Goal: Information Seeking & Learning: Check status

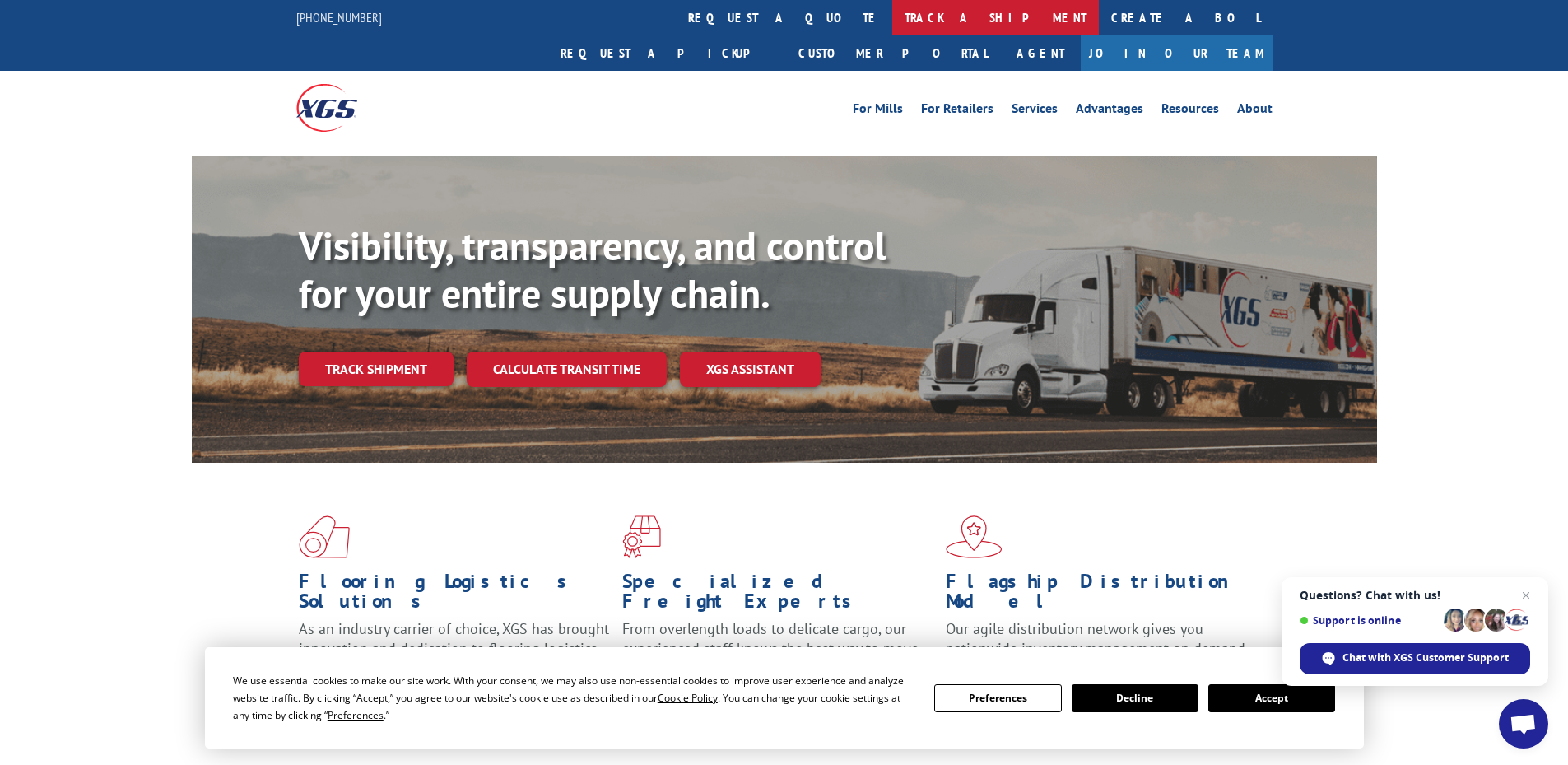
click at [892, 18] on link "track a shipment" at bounding box center [996, 17] width 206 height 36
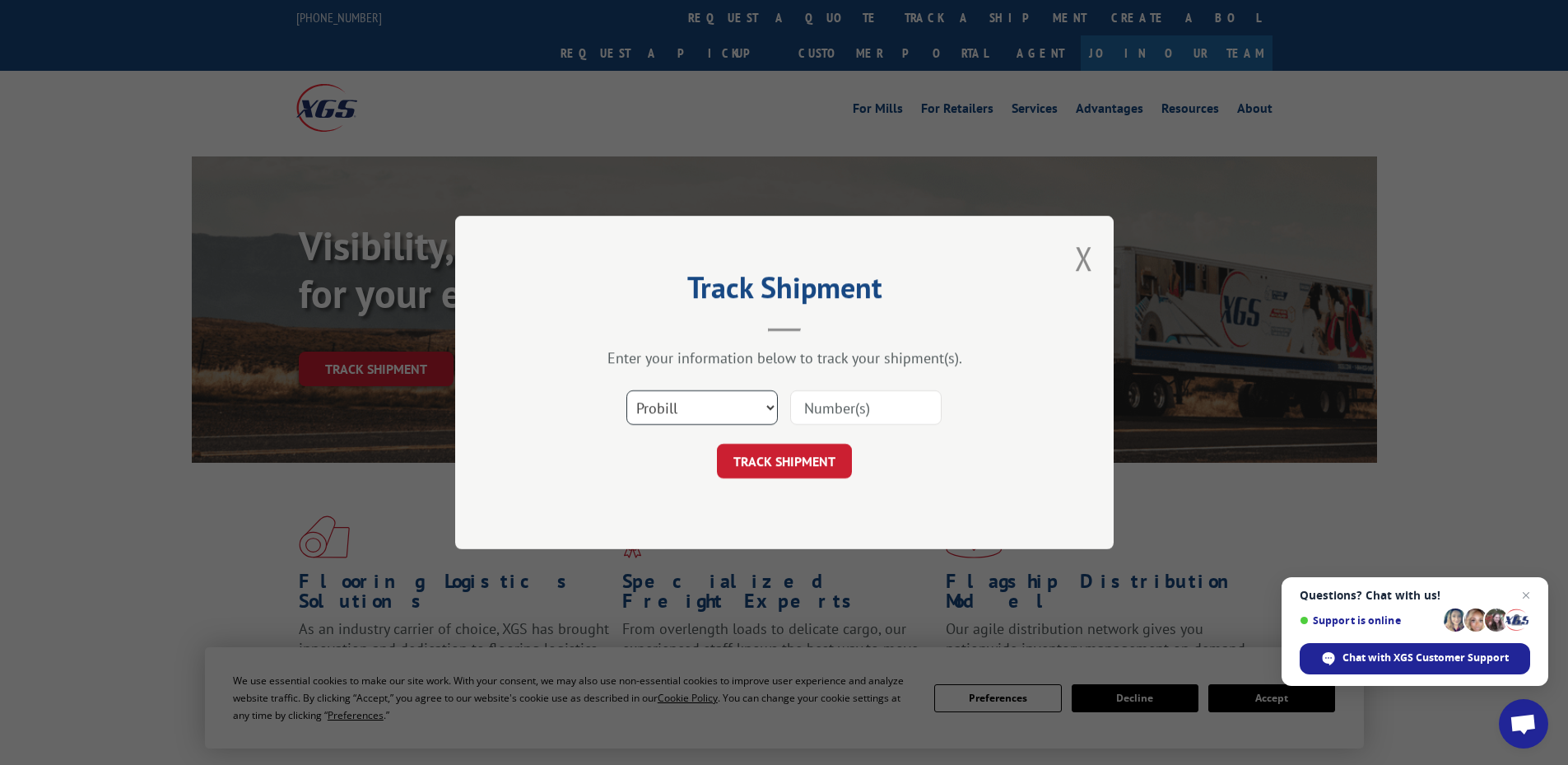
drag, startPoint x: 695, startPoint y: 403, endPoint x: 695, endPoint y: 422, distance: 19.0
click at [695, 403] on select "Select category... Probill BOL PO" at bounding box center [702, 408] width 152 height 35
select select "po"
click at [626, 390] on select "Select category... Probill BOL PO" at bounding box center [702, 408] width 152 height 35
paste input "34501397"
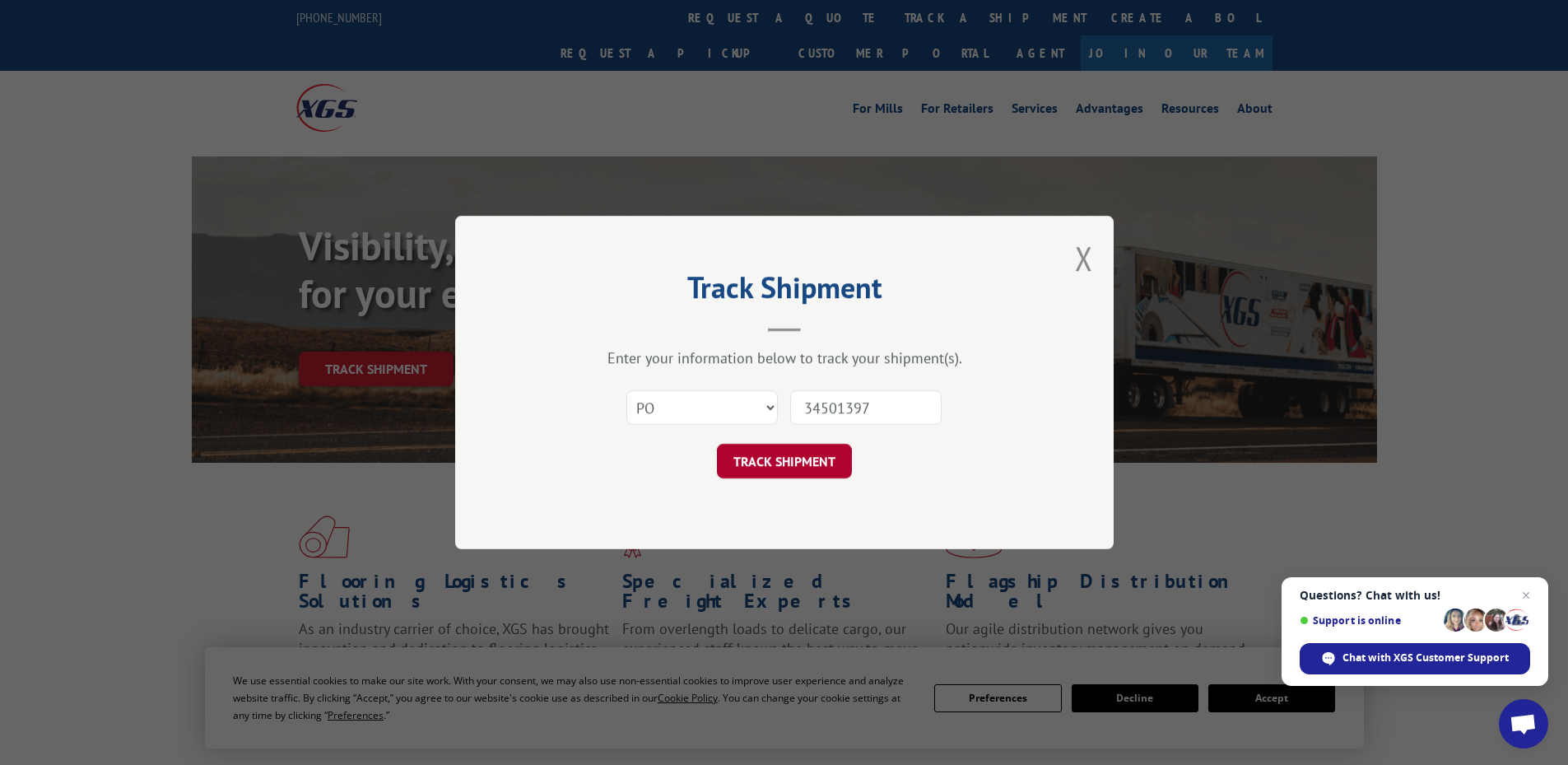
type input "34501397"
click at [792, 475] on button "TRACK SHIPMENT" at bounding box center [785, 461] width 135 height 35
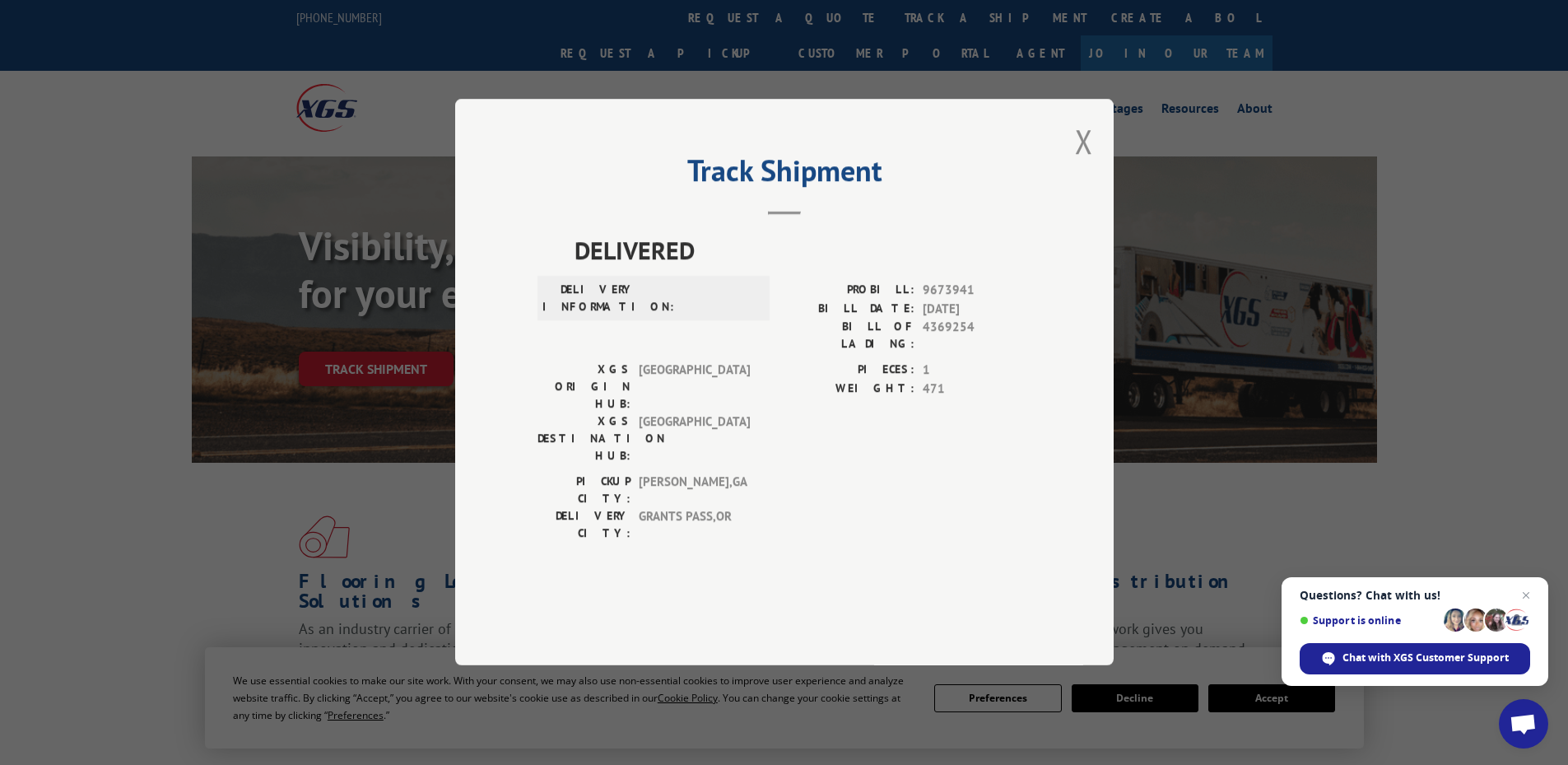
click at [1080, 163] on button "Close modal" at bounding box center [1084, 141] width 18 height 43
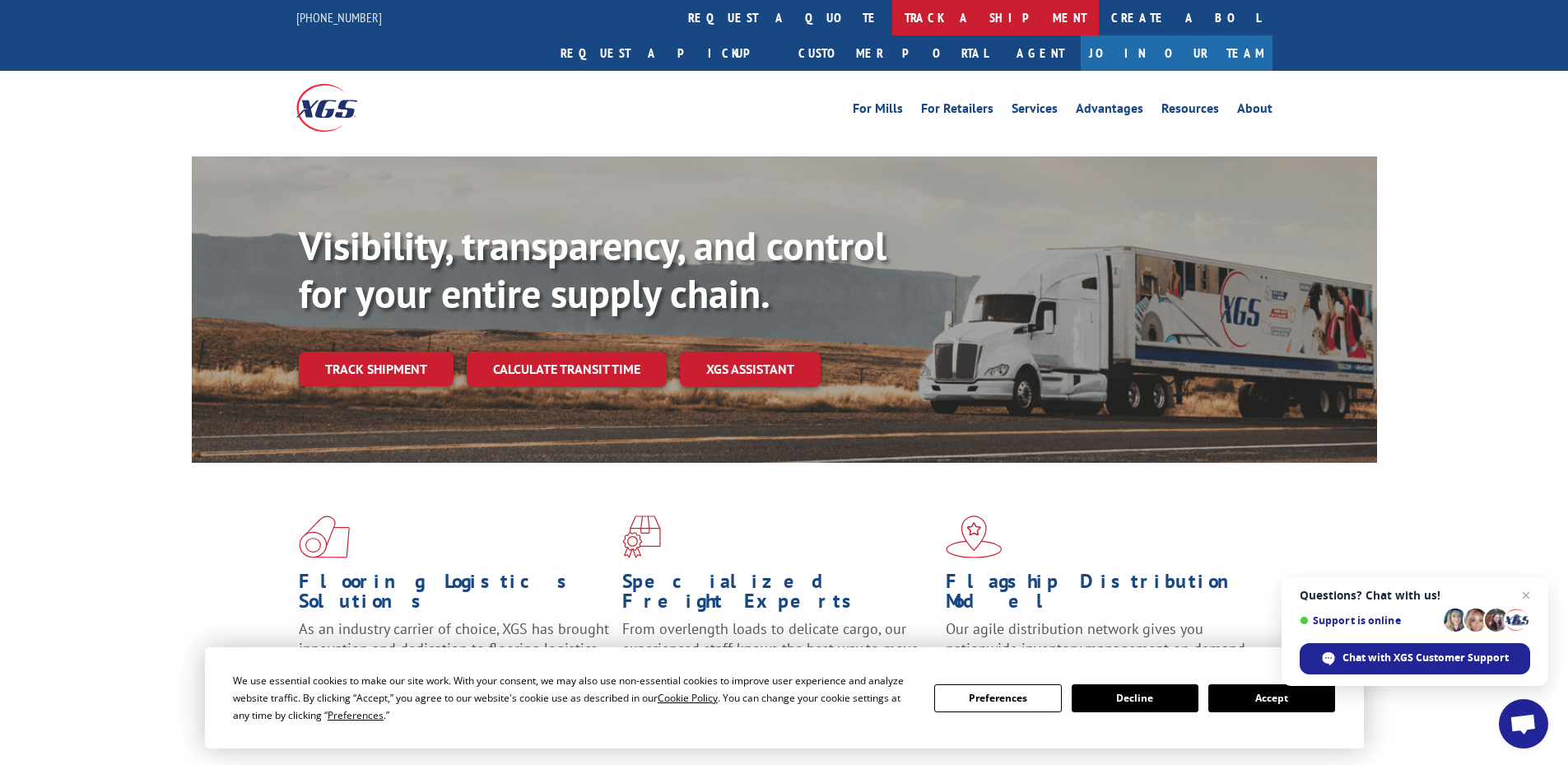
click at [892, 24] on link "track a shipment" at bounding box center [996, 17] width 206 height 36
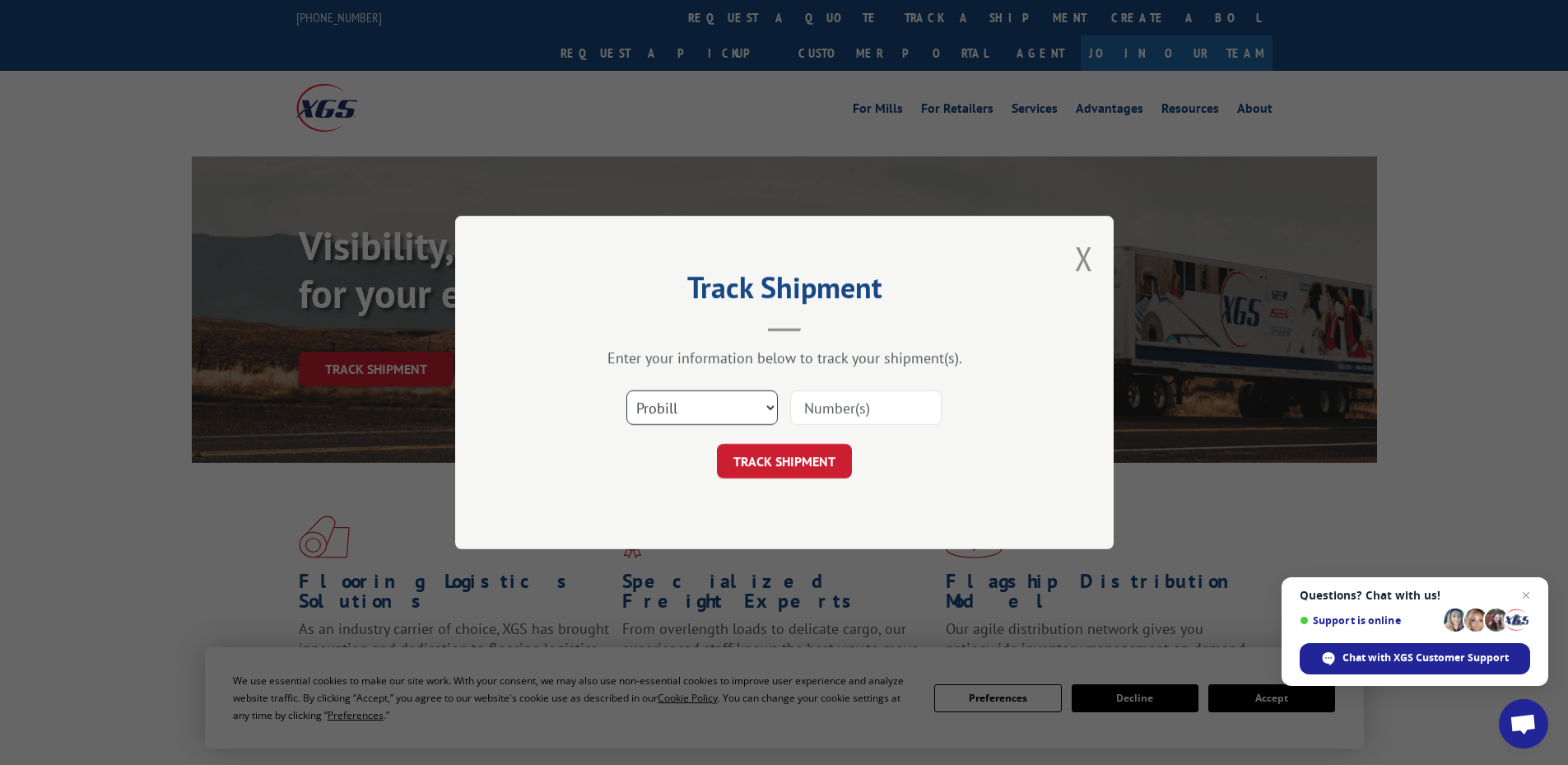
drag, startPoint x: 676, startPoint y: 407, endPoint x: 675, endPoint y: 422, distance: 15.0
click at [676, 407] on select "Select category... Probill BOL PO" at bounding box center [702, 408] width 152 height 35
select select "po"
click at [626, 390] on select "Select category... Probill BOL PO" at bounding box center [702, 408] width 152 height 35
drag, startPoint x: 831, startPoint y: 384, endPoint x: 829, endPoint y: 414, distance: 30.1
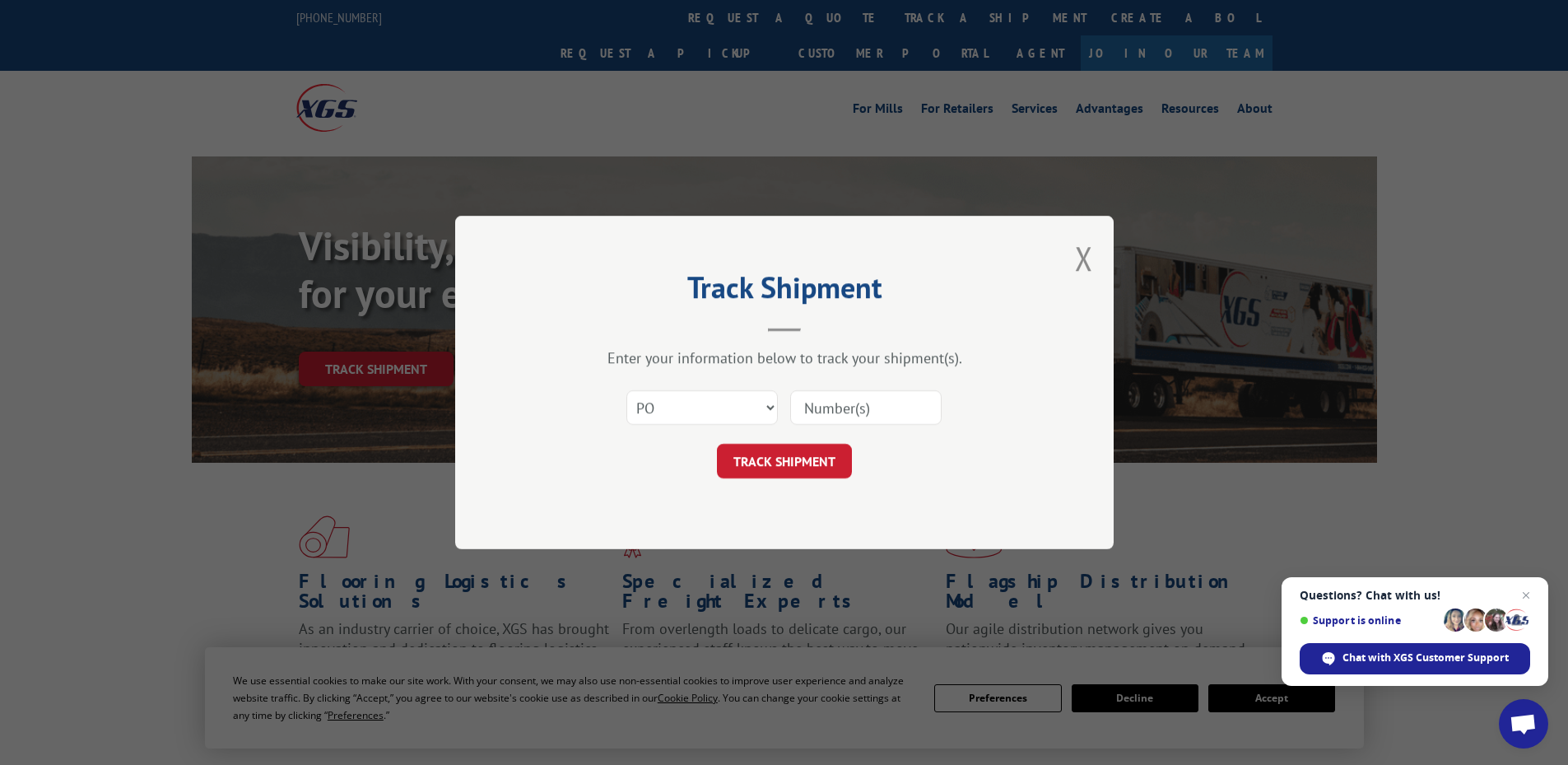
paste input "34501366"
type input "34501366"
click at [807, 465] on button "TRACK SHIPMENT" at bounding box center [785, 461] width 135 height 35
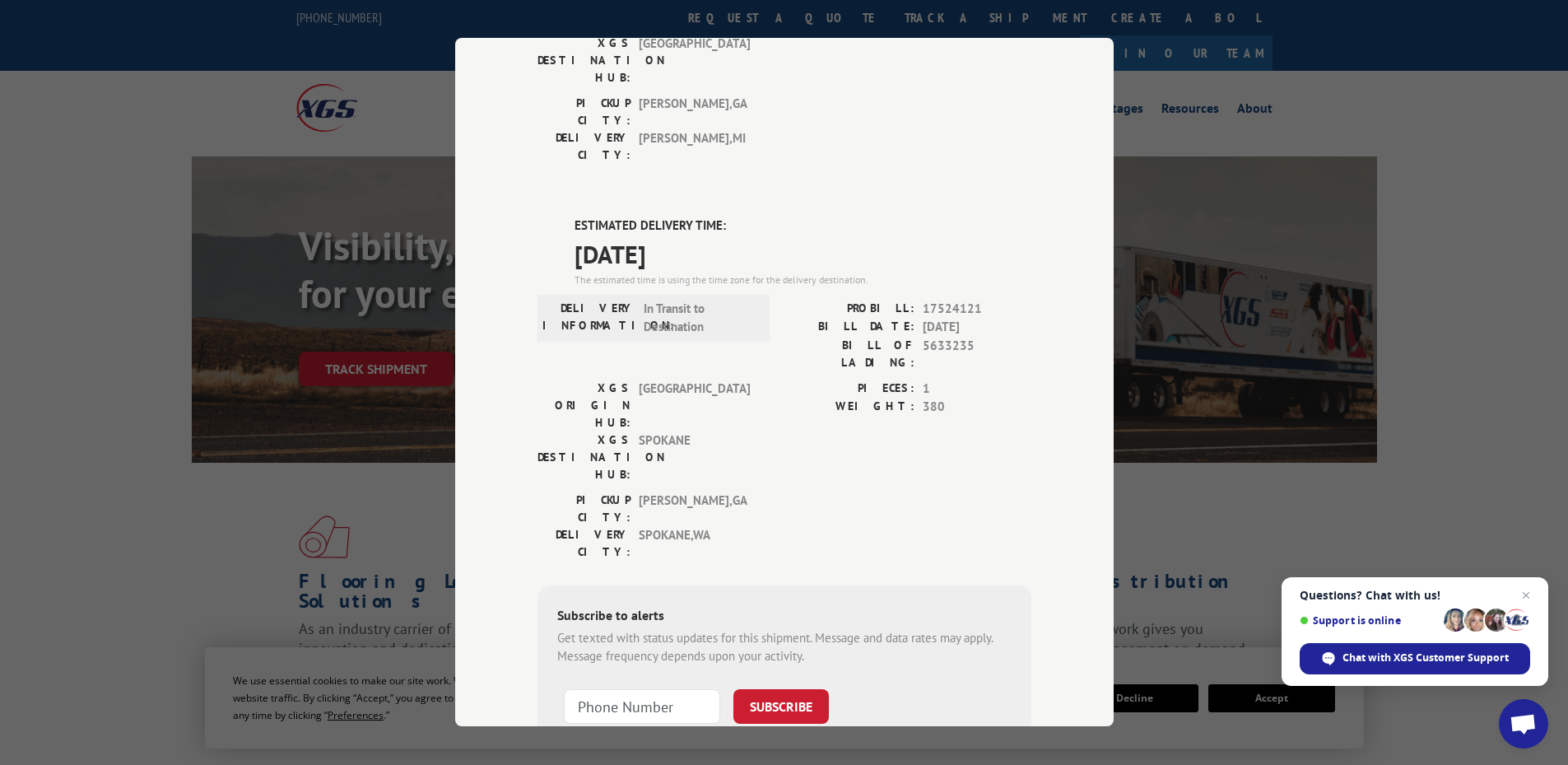
scroll to position [202, 0]
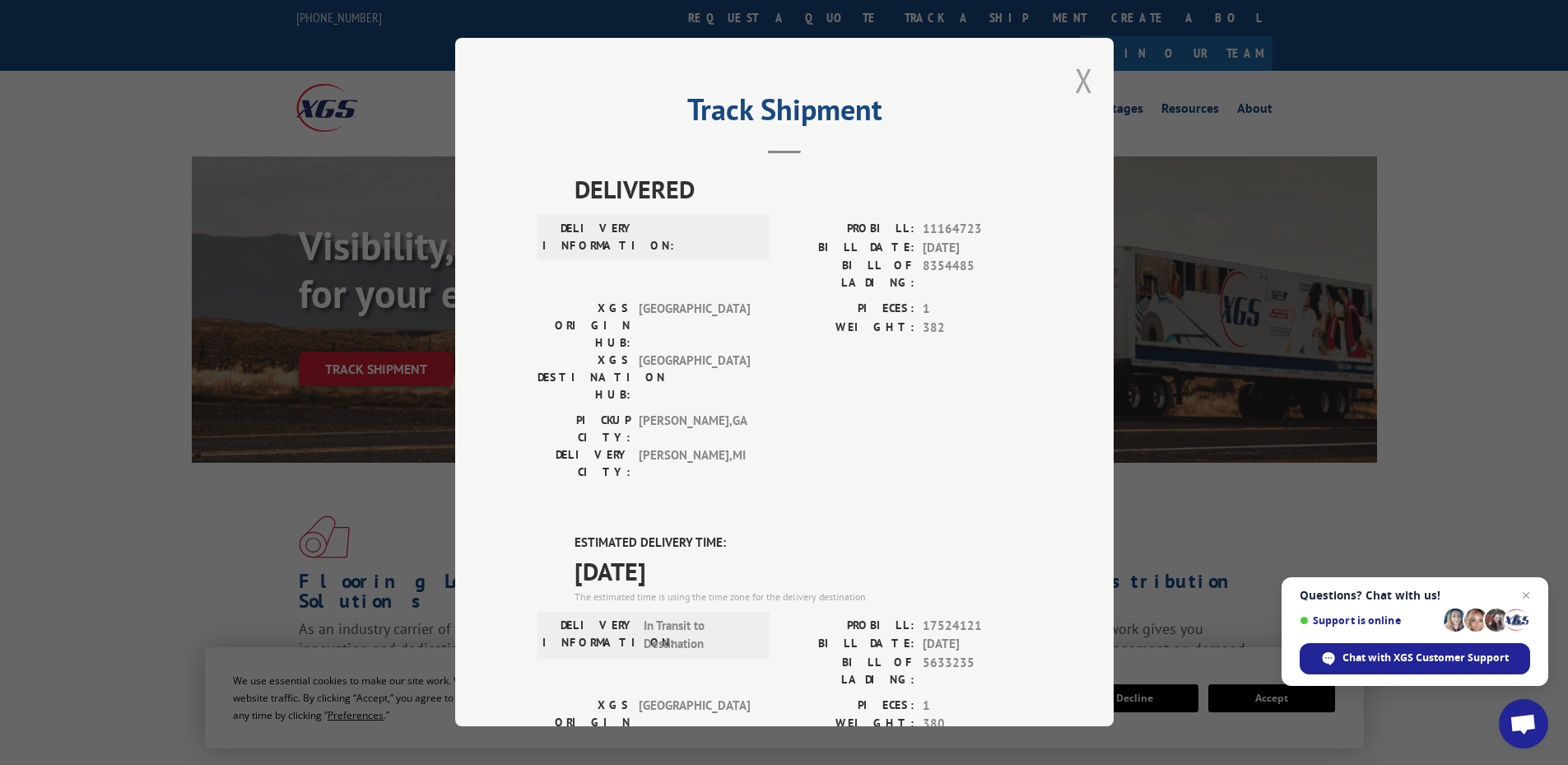
click at [1075, 73] on button "Close modal" at bounding box center [1084, 80] width 18 height 43
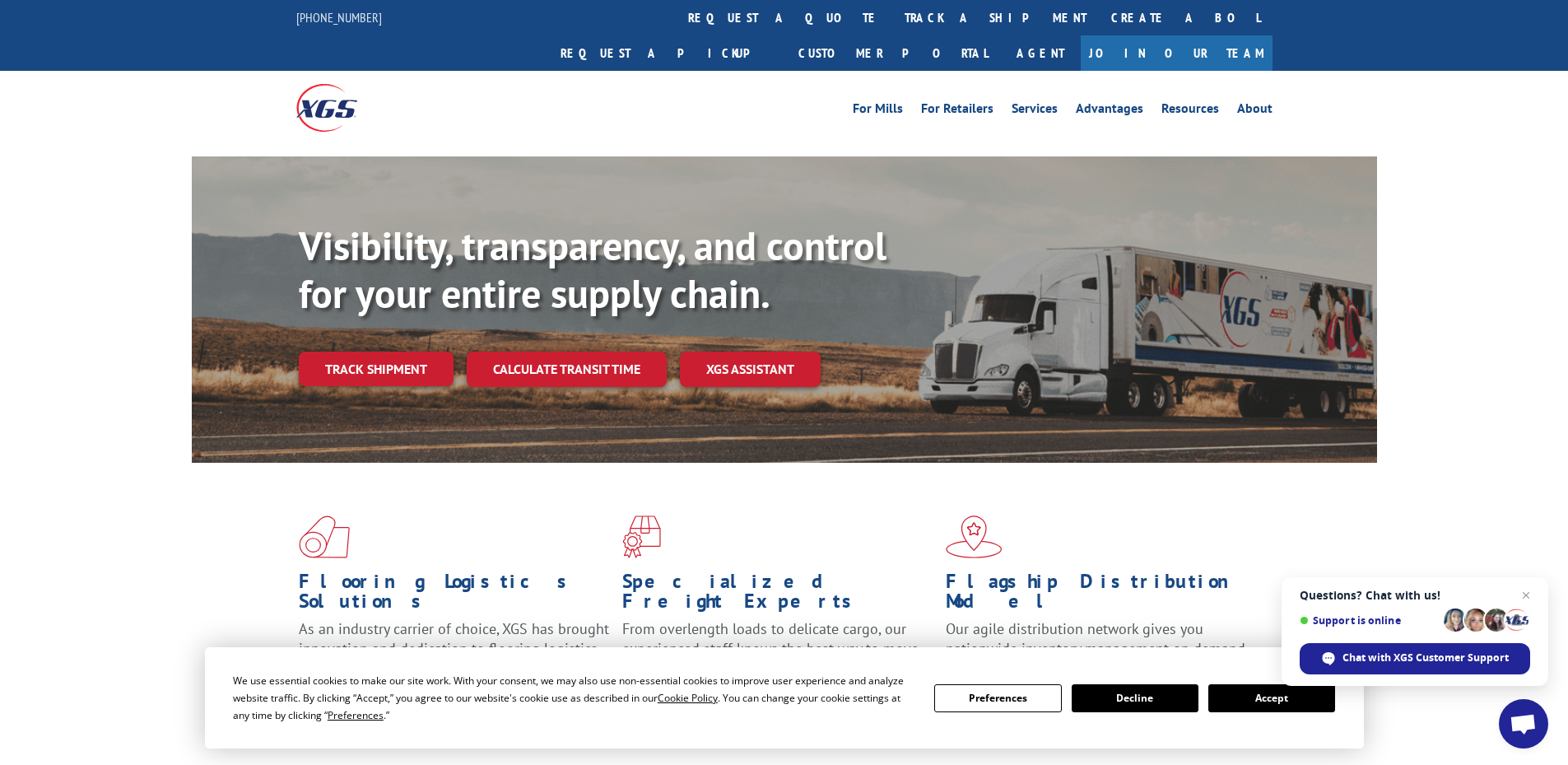
click at [892, 25] on link "track a shipment" at bounding box center [996, 17] width 206 height 36
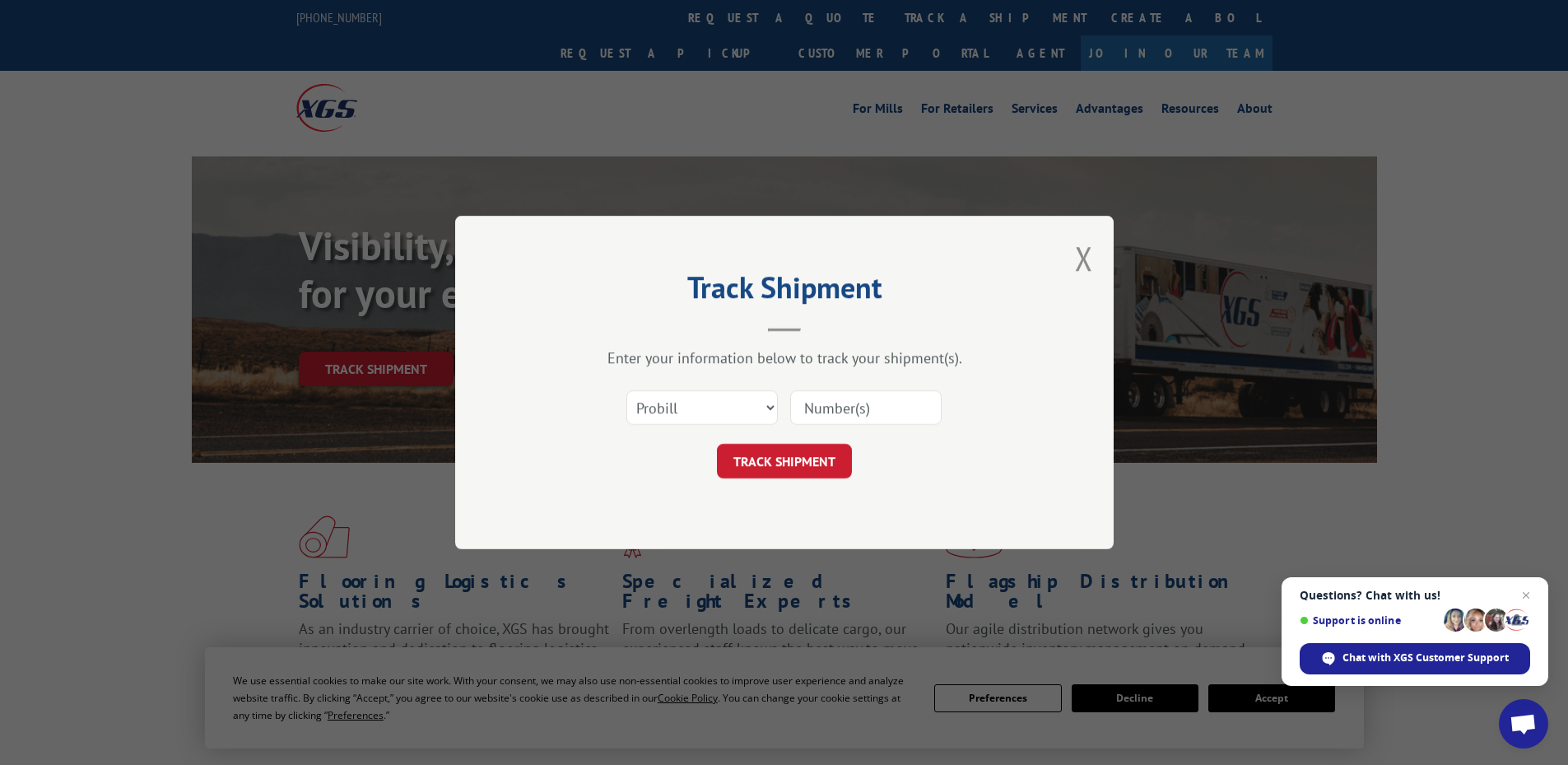
scroll to position [0, 0]
click at [674, 410] on select "Select category... Probill BOL PO" at bounding box center [702, 408] width 152 height 35
select select "po"
click at [626, 390] on select "Select category... Probill BOL PO" at bounding box center [702, 408] width 152 height 35
paste input "19543354"
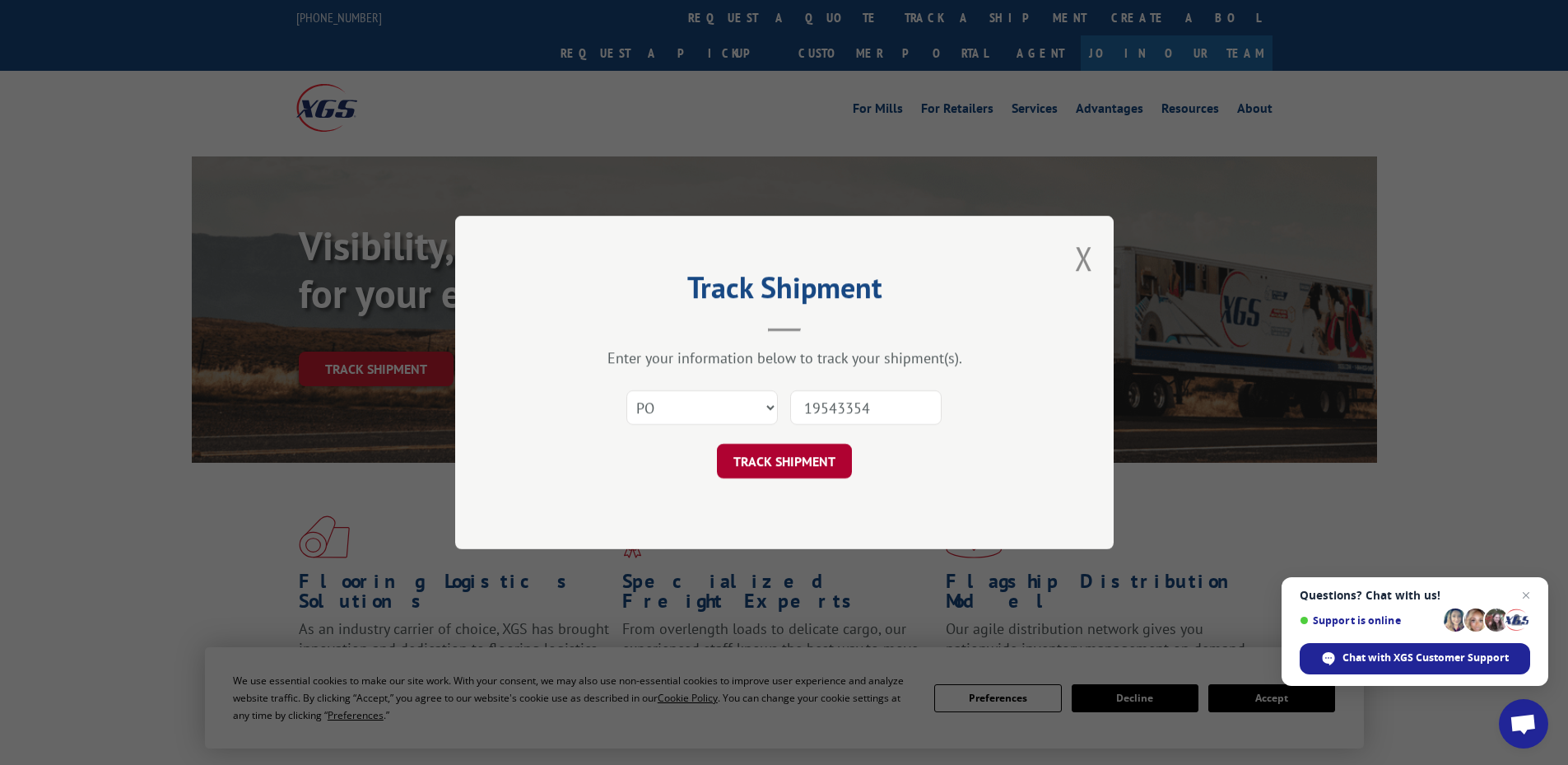
type input "19543354"
click at [788, 454] on button "TRACK SHIPMENT" at bounding box center [785, 461] width 135 height 35
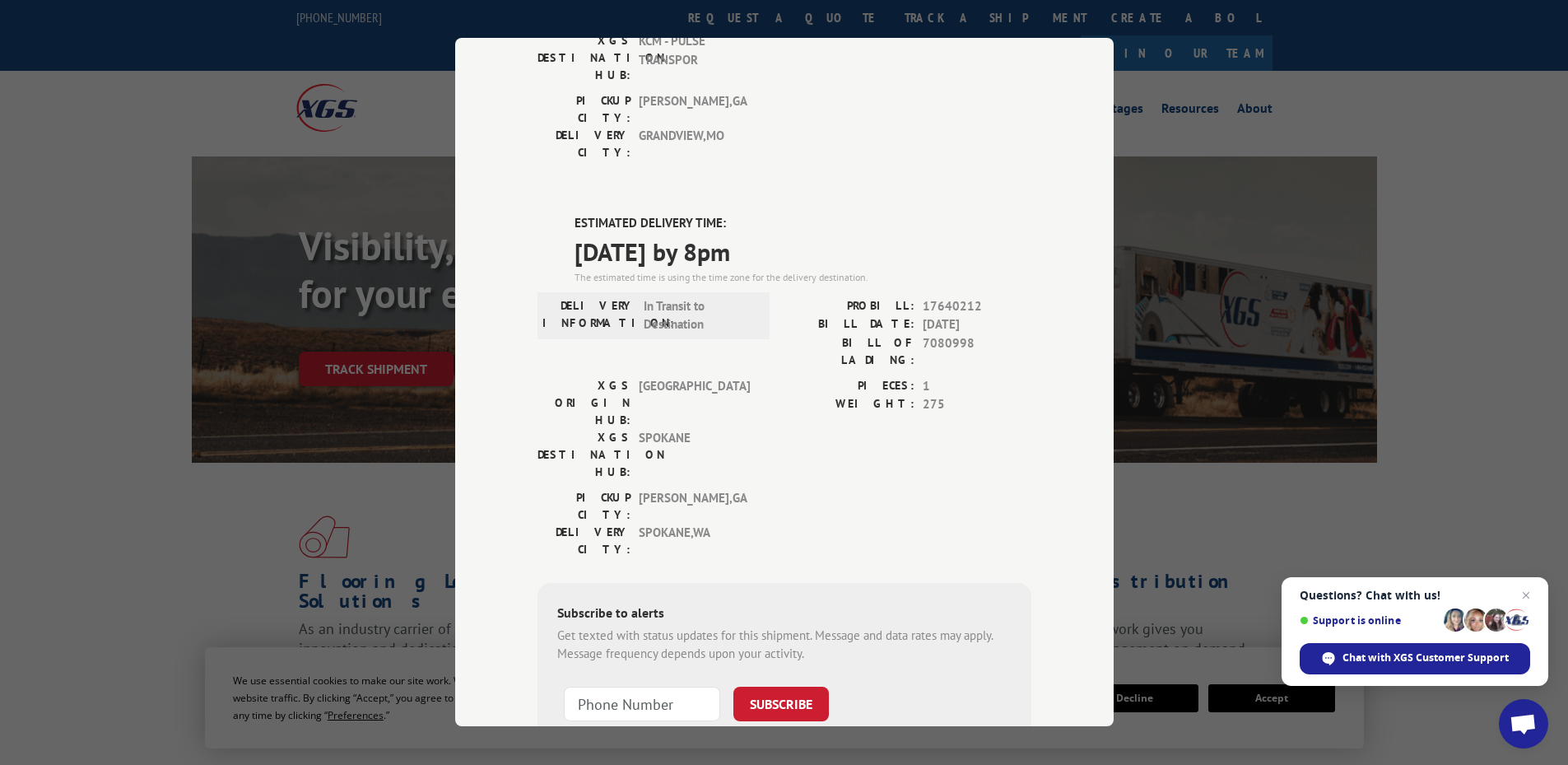
scroll to position [123, 0]
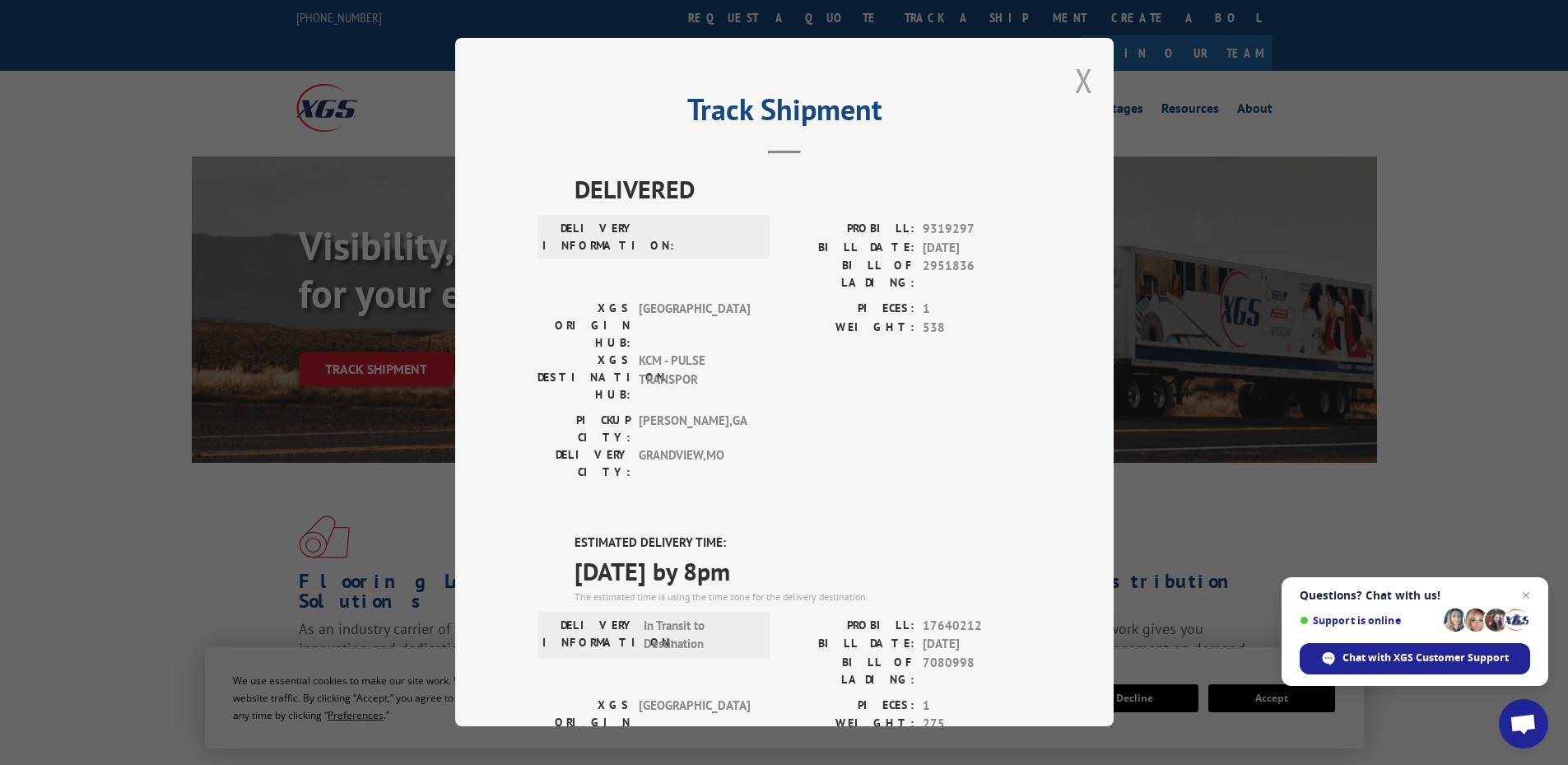
drag, startPoint x: 1071, startPoint y: 90, endPoint x: 1049, endPoint y: 79, distance: 24.6
click at [1075, 89] on button "Close modal" at bounding box center [1084, 80] width 18 height 43
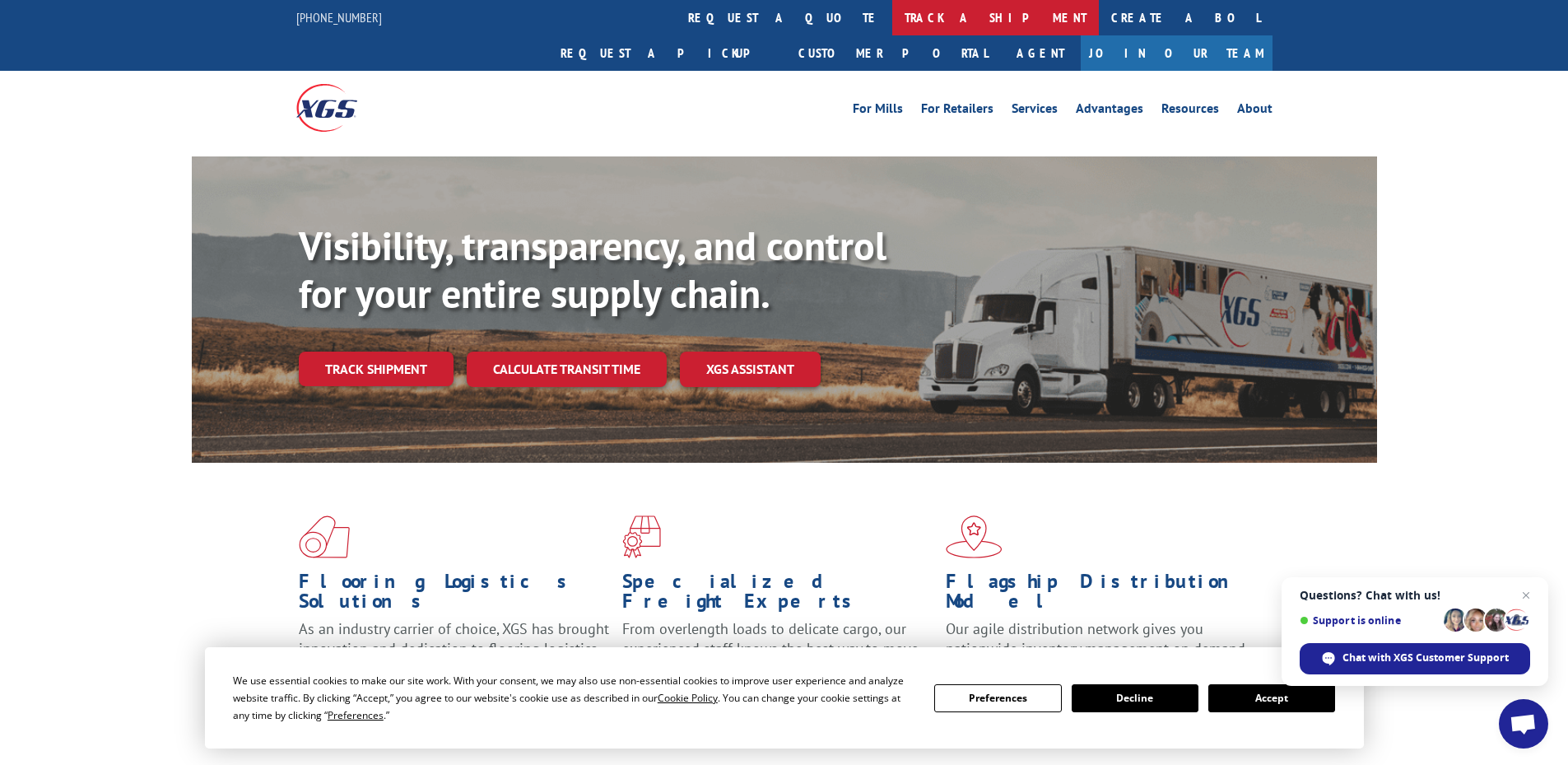
click at [892, 19] on link "track a shipment" at bounding box center [996, 17] width 206 height 36
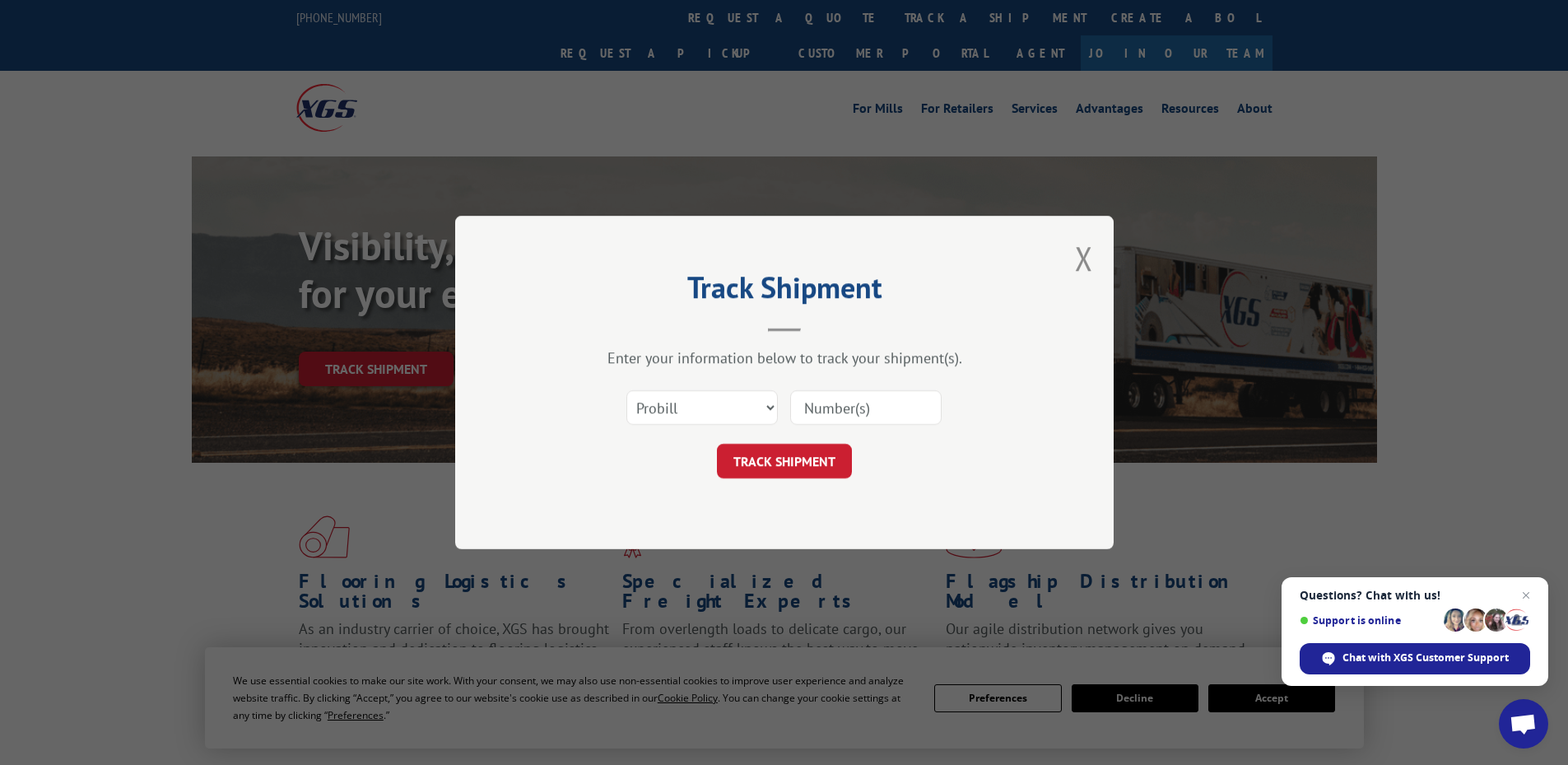
scroll to position [0, 0]
click at [657, 389] on div "Select category... Probill BOL PO" at bounding box center [702, 408] width 150 height 38
click at [656, 410] on select "Select category... Probill BOL PO" at bounding box center [702, 408] width 152 height 35
select select "po"
click at [626, 390] on select "Select category... Probill BOL PO" at bounding box center [702, 408] width 152 height 35
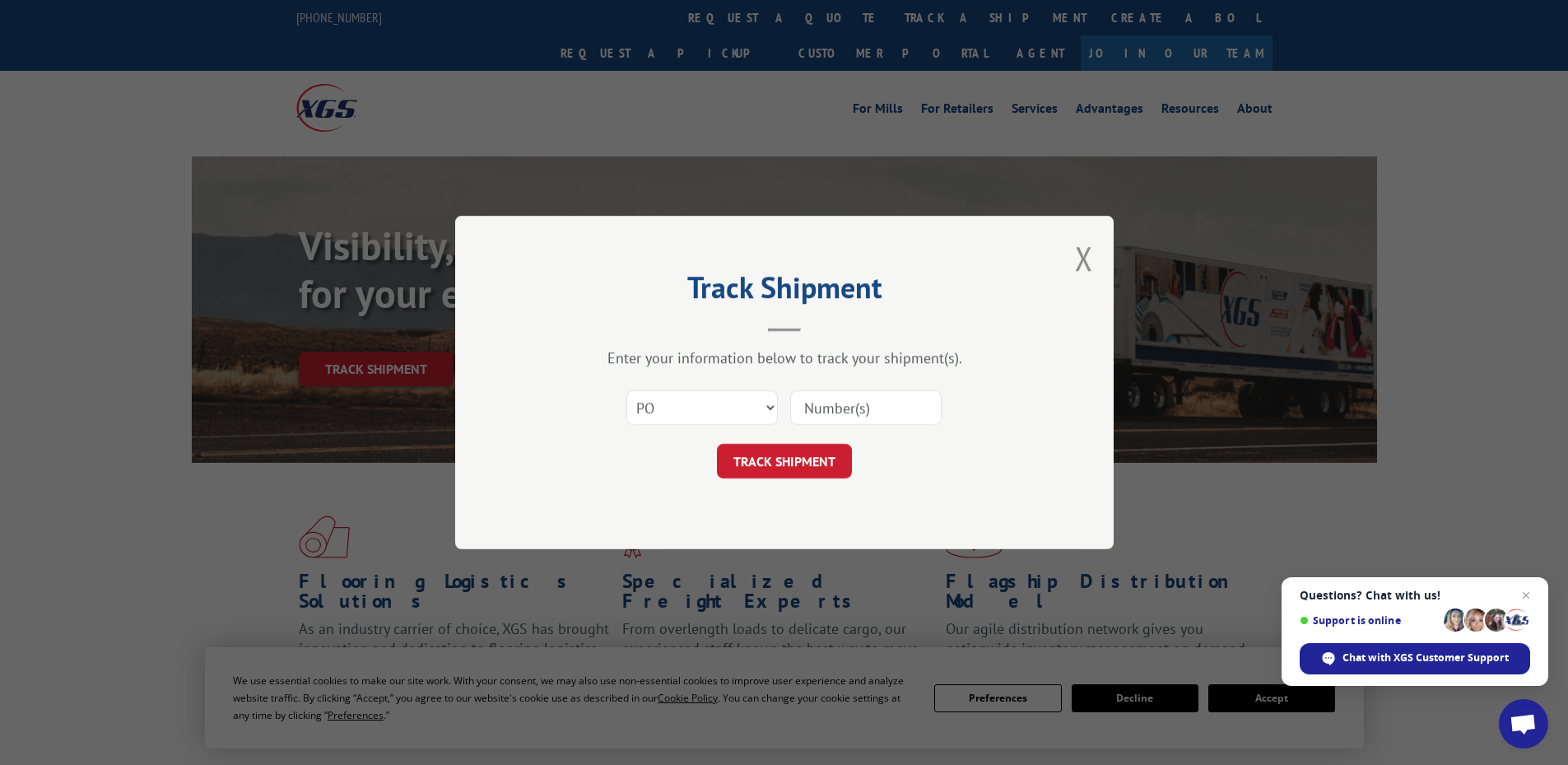
paste input "19543188"
type input "19543188"
click at [790, 469] on button "TRACK SHIPMENT" at bounding box center [785, 461] width 135 height 35
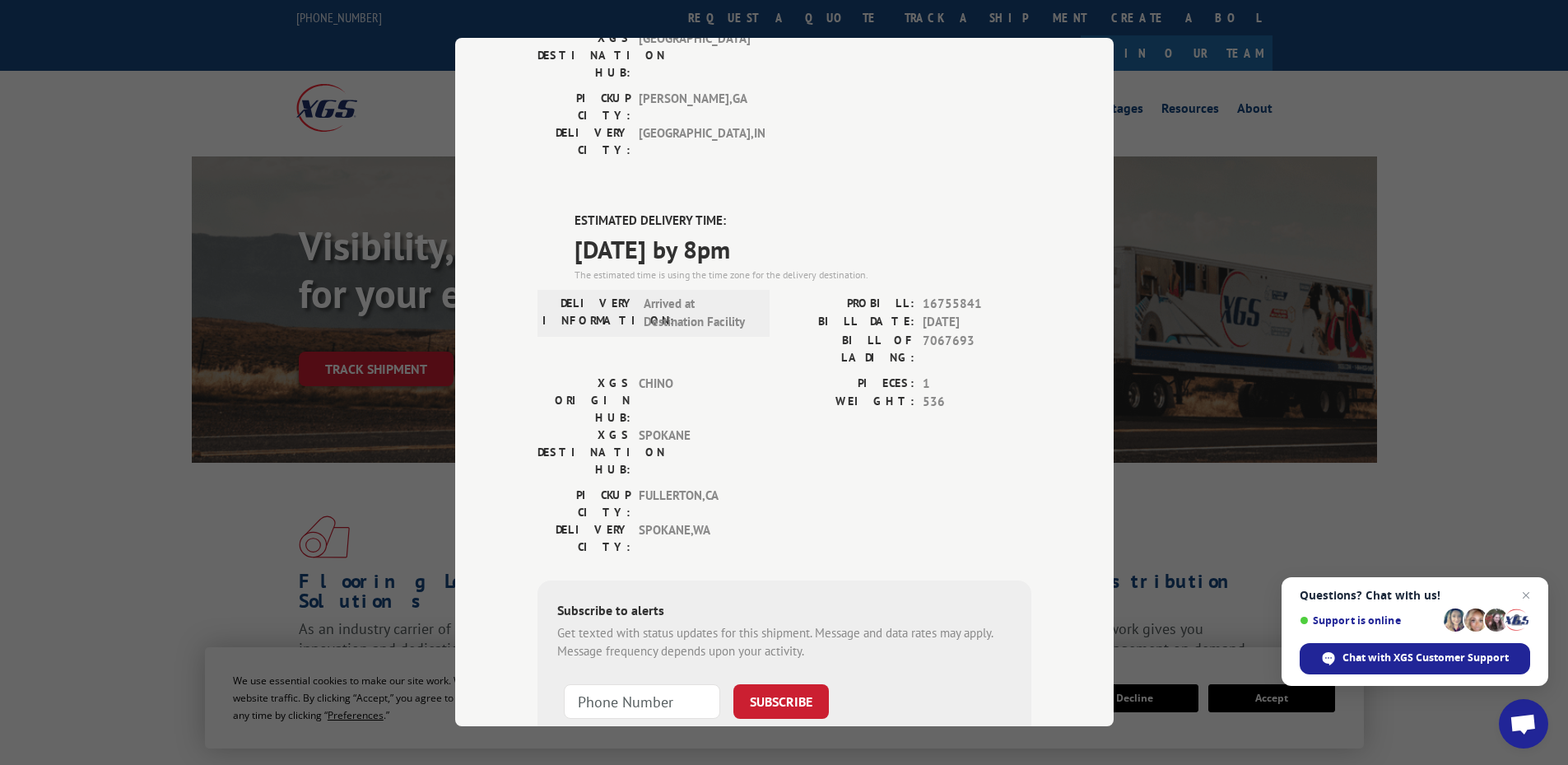
scroll to position [186, 0]
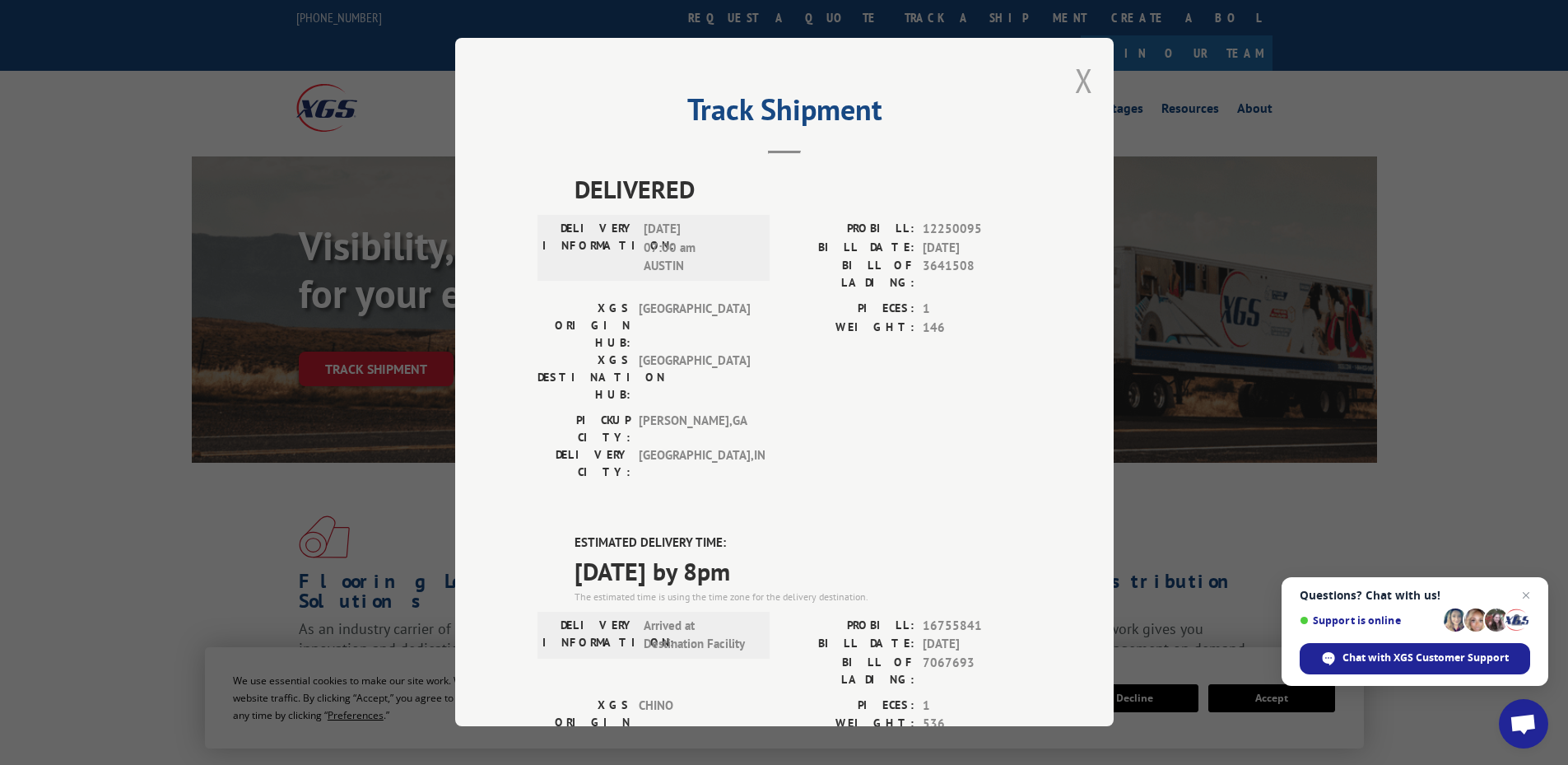
click at [1075, 89] on button "Close modal" at bounding box center [1084, 80] width 18 height 43
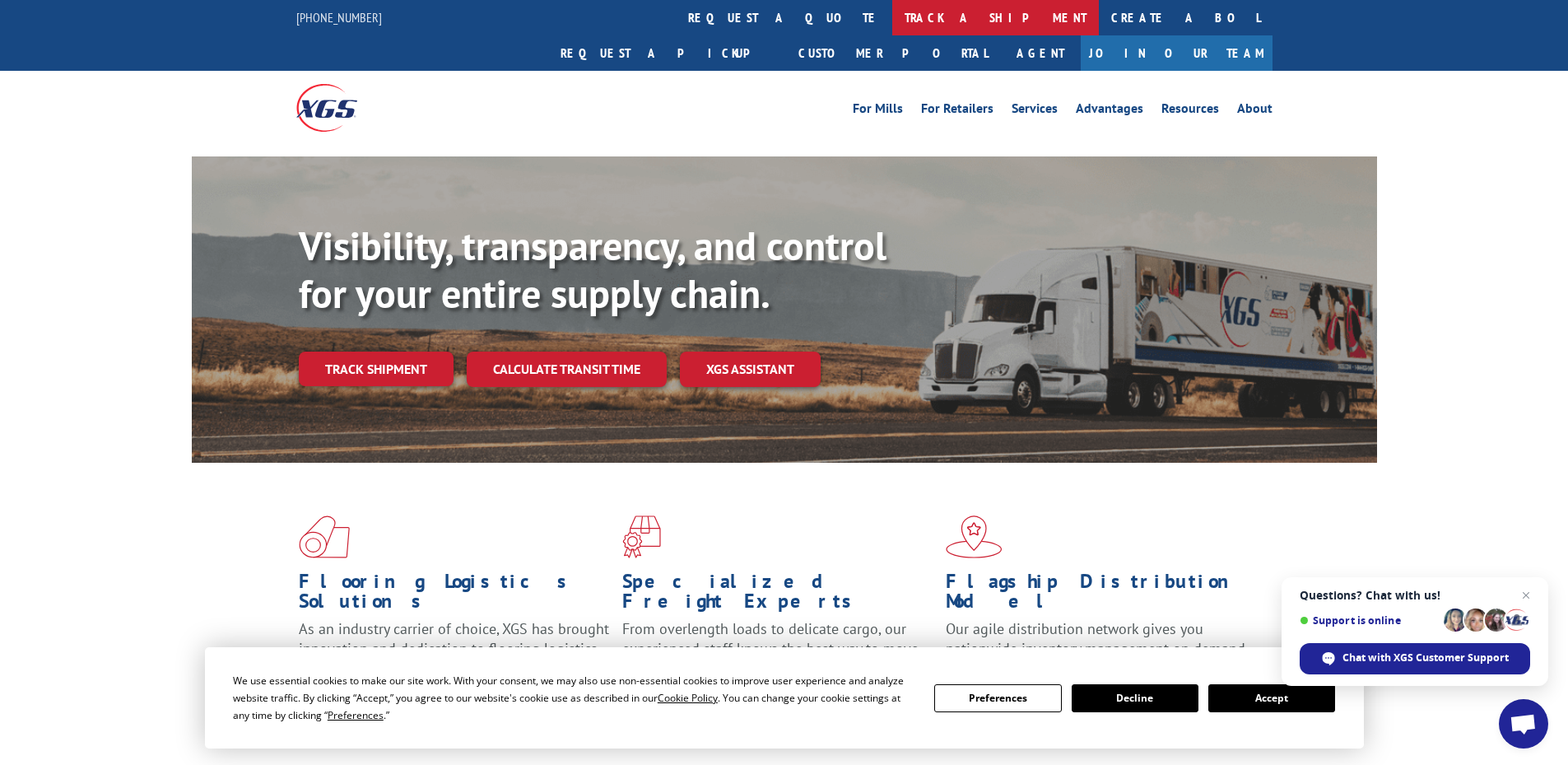
click at [892, 33] on link "track a shipment" at bounding box center [996, 17] width 206 height 36
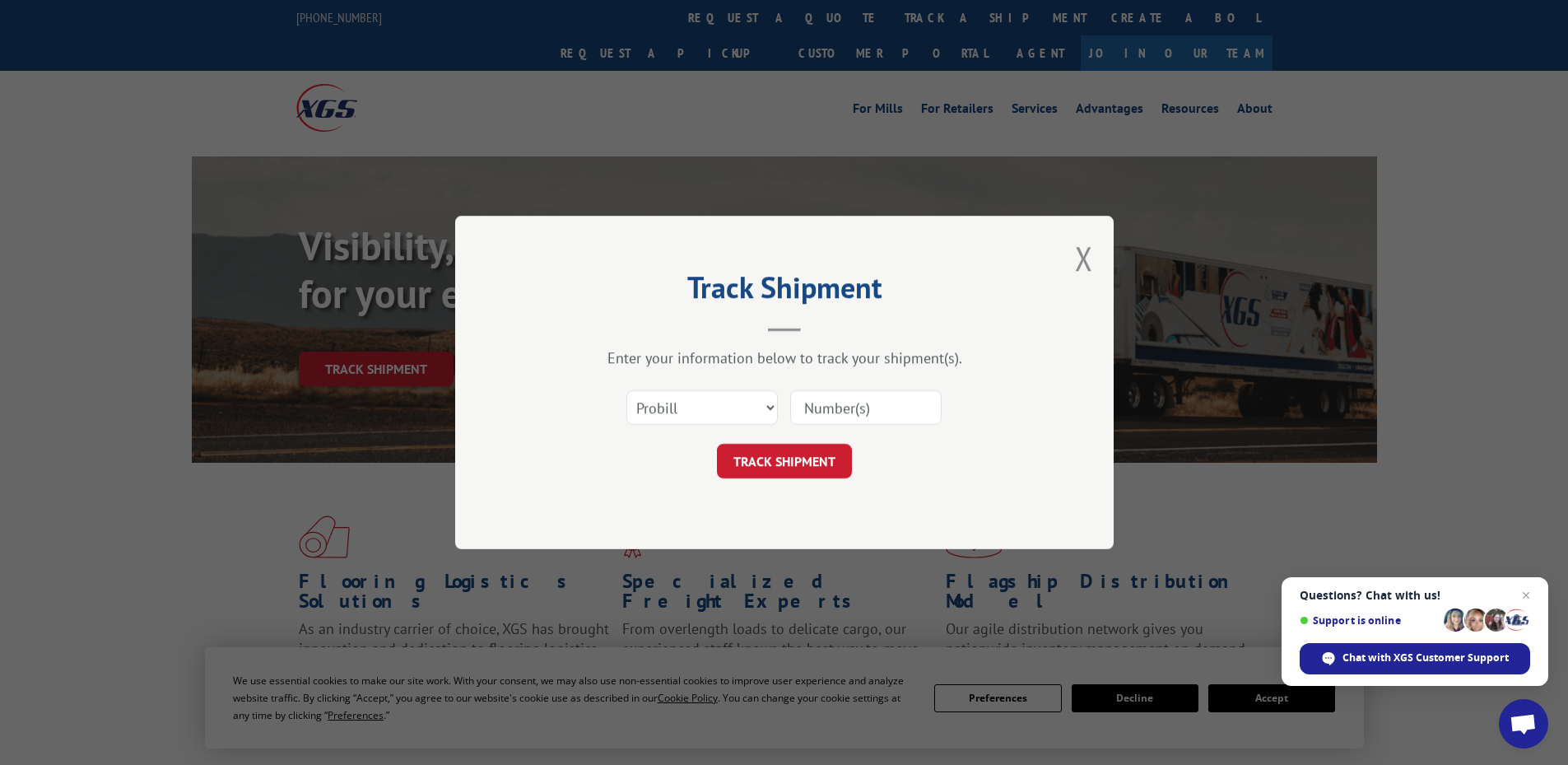
drag, startPoint x: 689, startPoint y: 436, endPoint x: 682, endPoint y: 418, distance: 19.3
click at [683, 426] on form "Select category... Probill BOL PO TRACK SHIPMENT" at bounding box center [784, 428] width 493 height 98
click at [681, 415] on select "Select category... Probill BOL PO" at bounding box center [702, 408] width 152 height 35
select select "po"
click at [626, 390] on select "Select category... Probill BOL PO" at bounding box center [702, 408] width 152 height 35
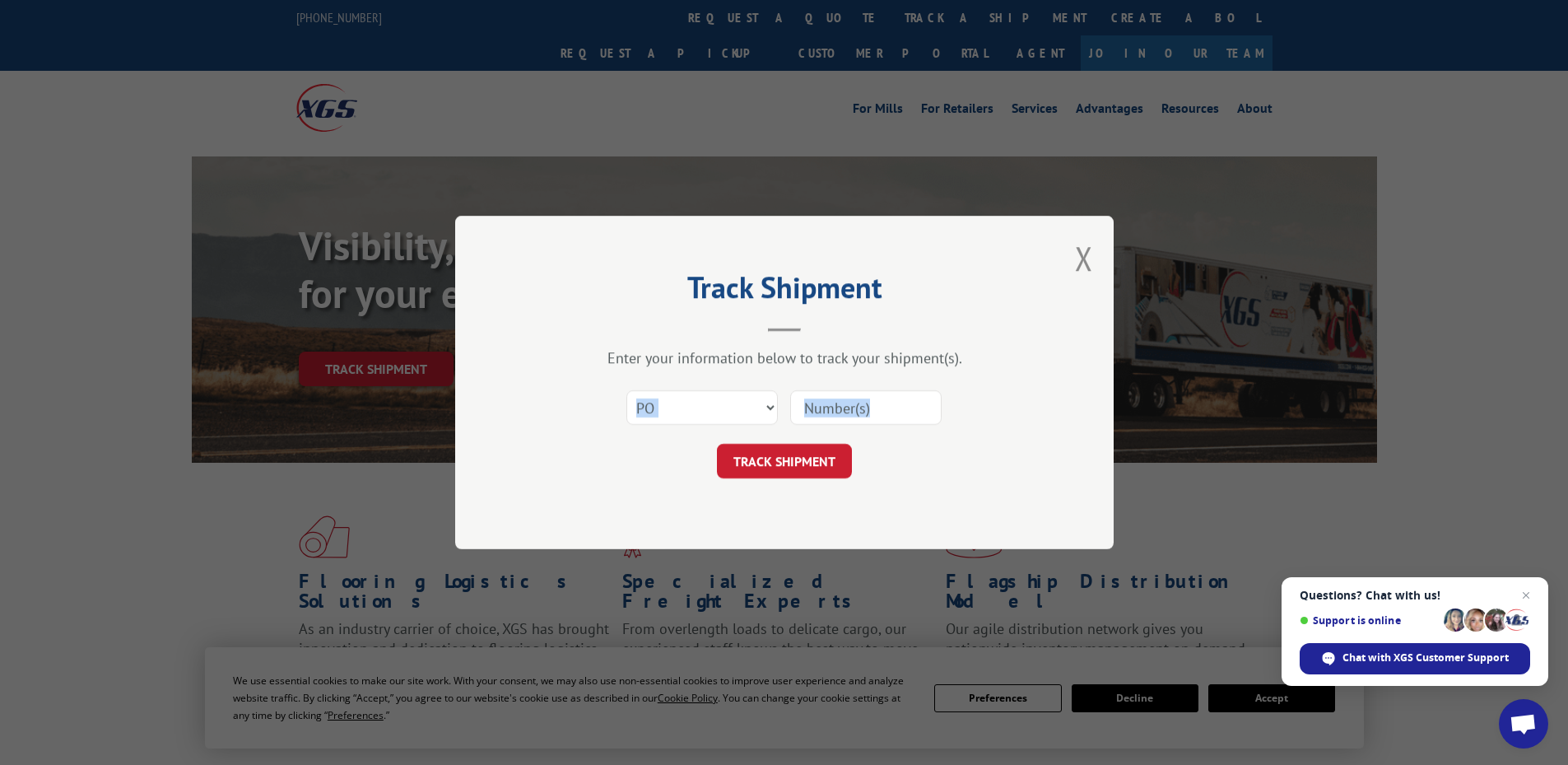
drag, startPoint x: 866, startPoint y: 395, endPoint x: 831, endPoint y: 404, distance: 36.1
click at [831, 404] on input at bounding box center [866, 408] width 152 height 35
paste input "03510265"
type input "03510265"
click at [773, 473] on button "TRACK SHIPMENT" at bounding box center [785, 461] width 135 height 35
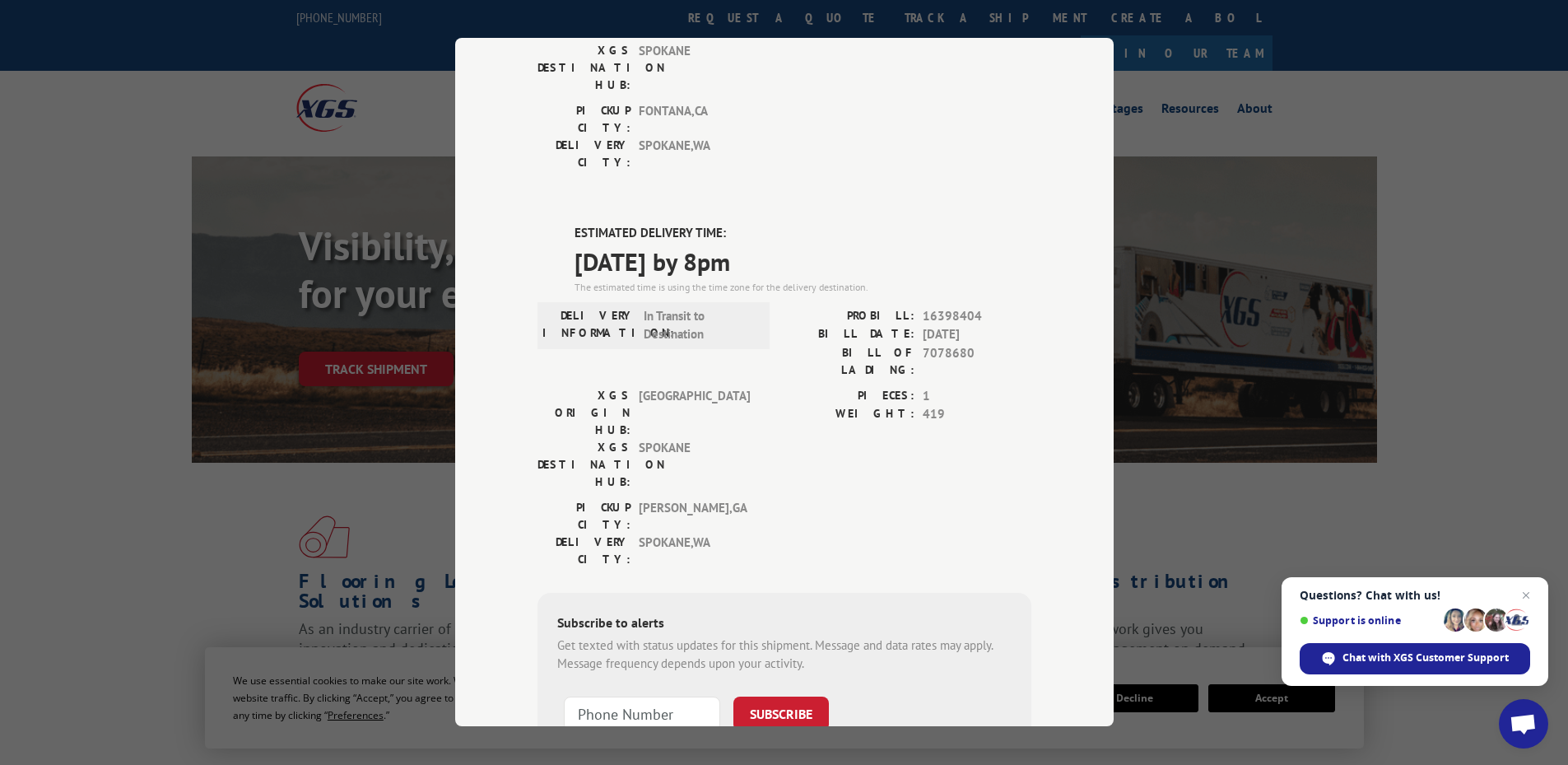
scroll to position [317, 0]
